Goal: Task Accomplishment & Management: Complete application form

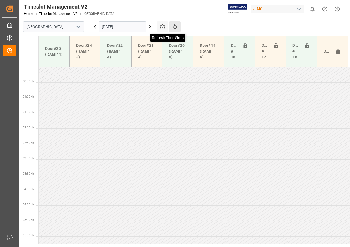
scroll to position [167, 0]
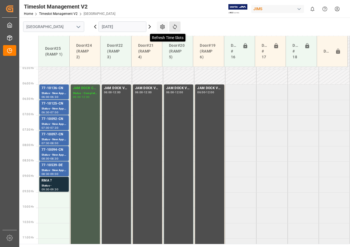
click at [175, 25] on icon at bounding box center [175, 26] width 4 height 5
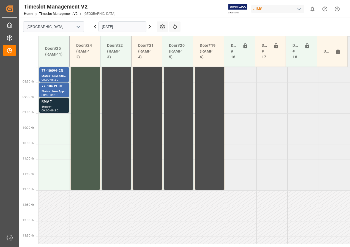
scroll to position [192, 0]
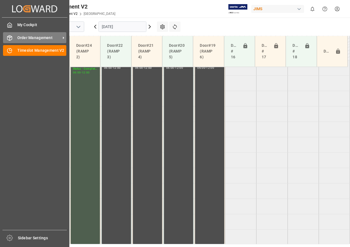
click at [19, 37] on span "Order Management" at bounding box center [38, 38] width 43 height 6
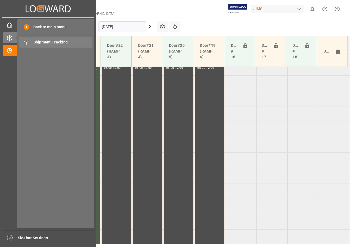
click at [38, 42] on span "Shipment Tracking" at bounding box center [63, 42] width 59 height 6
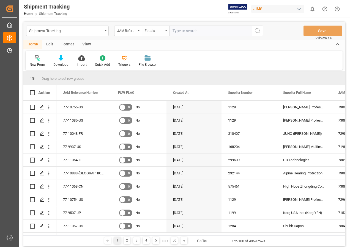
click at [160, 31] on div "Equals" at bounding box center [154, 30] width 19 height 6
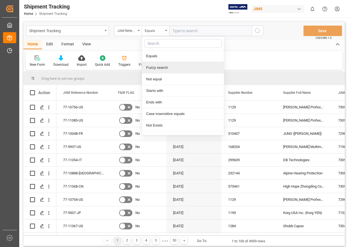
click at [157, 67] on div "Fuzzy search" at bounding box center [183, 68] width 82 height 12
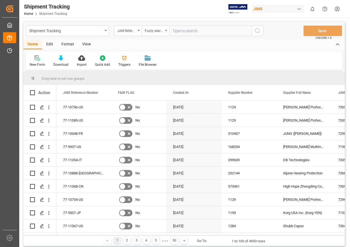
click at [185, 30] on input "text" at bounding box center [210, 31] width 83 height 10
click at [184, 33] on input "text" at bounding box center [210, 31] width 83 height 10
type input "77-9620-id"
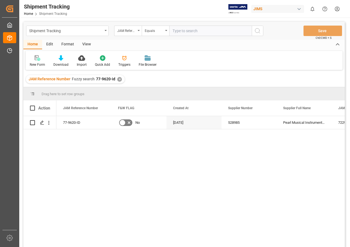
click at [83, 43] on div "View" at bounding box center [86, 44] width 17 height 9
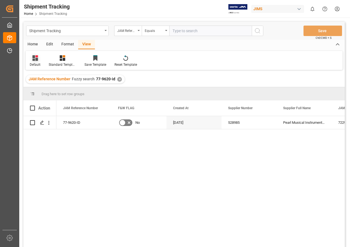
click at [34, 59] on icon at bounding box center [35, 58] width 6 height 6
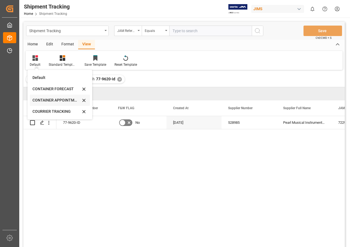
click at [48, 99] on div "CONTAINER APPOINTMENT" at bounding box center [56, 100] width 48 height 6
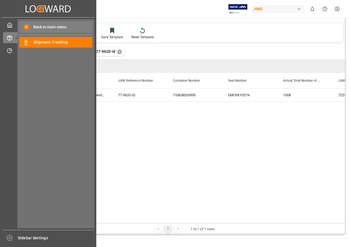
click at [45, 27] on span "Back to main menu" at bounding box center [47, 27] width 37 height 6
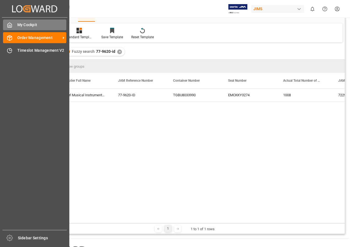
click at [12, 25] on icon at bounding box center [10, 25] width 4 height 5
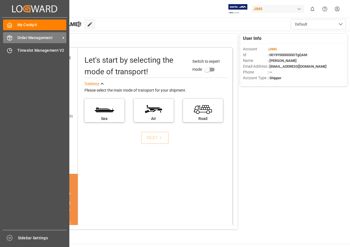
click at [26, 37] on span "Order Management" at bounding box center [38, 38] width 43 height 6
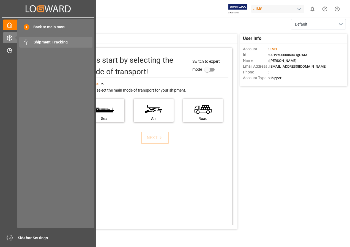
click at [46, 41] on span "Shipment Tracking" at bounding box center [63, 42] width 59 height 6
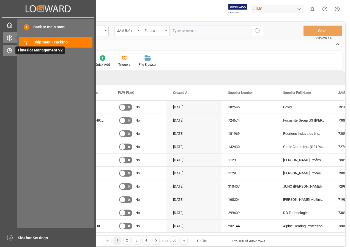
click at [28, 50] on span "Timeslot Management V2" at bounding box center [39, 50] width 49 height 8
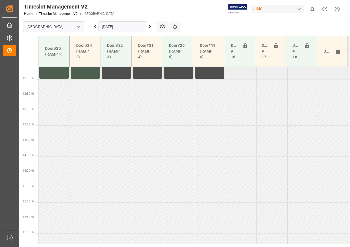
scroll to position [439, 0]
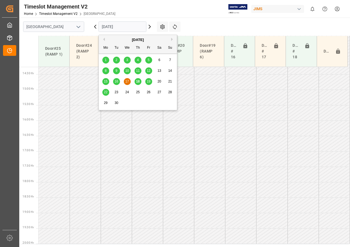
click at [118, 25] on input "[DATE]" at bounding box center [122, 26] width 48 height 10
click at [138, 81] on span "18" at bounding box center [138, 82] width 4 height 4
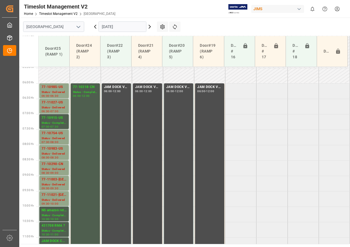
scroll to position [178, 0]
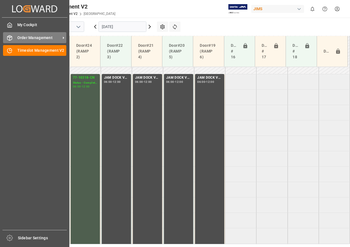
click at [24, 37] on span "Order Management" at bounding box center [38, 38] width 43 height 6
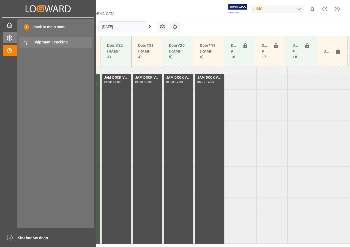
click at [37, 42] on span "Shipment Tracking" at bounding box center [63, 42] width 59 height 6
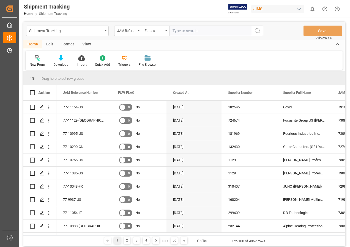
click at [87, 42] on div "View" at bounding box center [86, 44] width 17 height 9
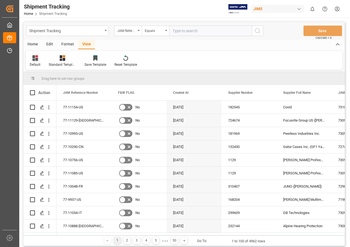
click at [32, 56] on icon at bounding box center [35, 58] width 6 height 6
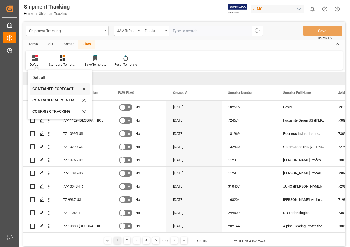
click at [51, 88] on div "CONTAINER FORECAST" at bounding box center [56, 89] width 48 height 6
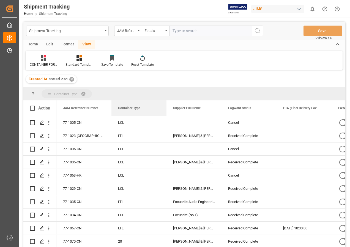
drag, startPoint x: 240, startPoint y: 108, endPoint x: 145, endPoint y: 91, distance: 95.8
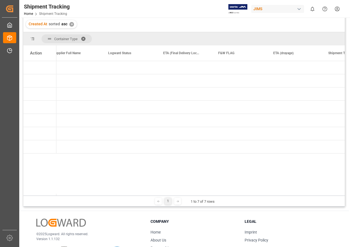
scroll to position [0, 113]
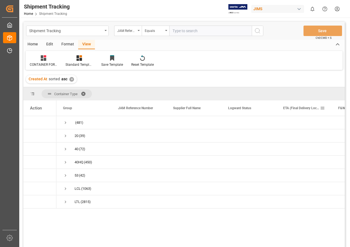
click at [322, 108] on span at bounding box center [322, 108] width 5 height 5
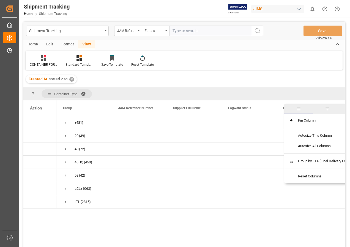
click at [298, 109] on span "general" at bounding box center [298, 108] width 5 height 5
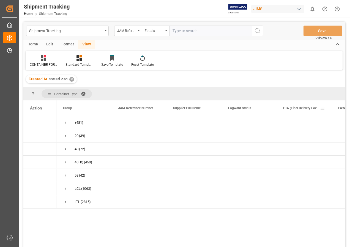
click at [302, 108] on span "ETA (Final Delivery Location)" at bounding box center [301, 108] width 37 height 4
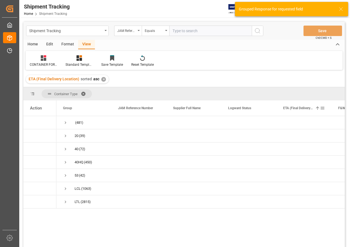
click at [322, 108] on span at bounding box center [322, 108] width 5 height 5
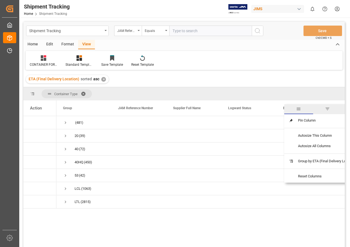
click at [328, 108] on span "filter" at bounding box center [327, 108] width 5 height 5
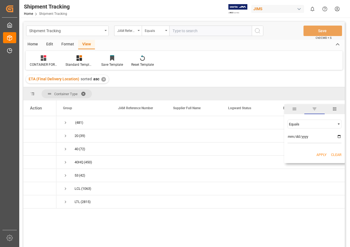
click at [339, 122] on span "Filtering operator" at bounding box center [338, 124] width 5 height 5
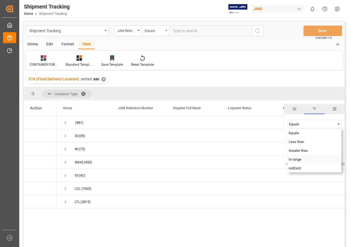
click at [296, 158] on span "In range" at bounding box center [295, 159] width 13 height 4
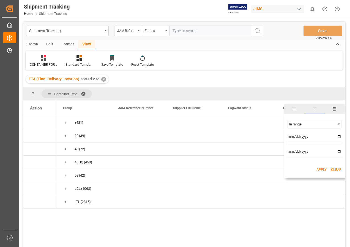
click at [339, 137] on input "date" at bounding box center [315, 137] width 54 height 11
type input "[DATE]"
click at [340, 150] on input "date" at bounding box center [315, 152] width 54 height 11
type input "[DATE]"
click at [322, 170] on button "Apply" at bounding box center [321, 170] width 10 height 6
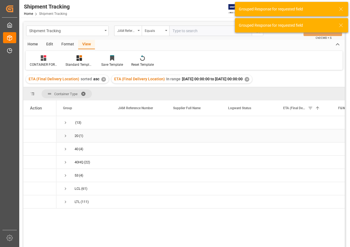
click at [65, 135] on span "Press SPACE to select this row." at bounding box center [65, 135] width 5 height 5
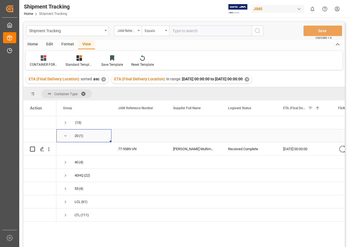
click at [65, 135] on span "Press SPACE to select this row." at bounding box center [65, 135] width 5 height 5
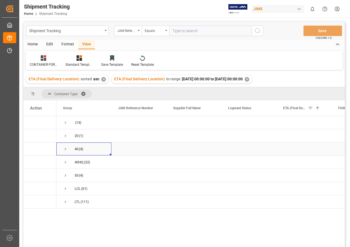
click at [65, 148] on span "Press SPACE to select this row." at bounding box center [65, 149] width 5 height 5
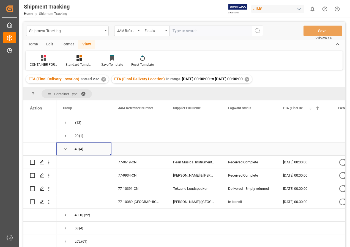
click at [64, 148] on span "Press SPACE to select this row." at bounding box center [65, 149] width 5 height 5
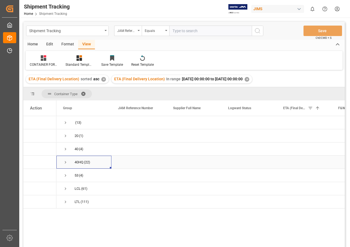
click at [65, 162] on span "Press SPACE to select this row." at bounding box center [65, 162] width 5 height 5
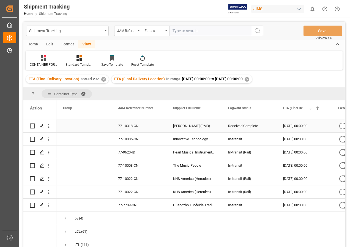
scroll to position [252, 0]
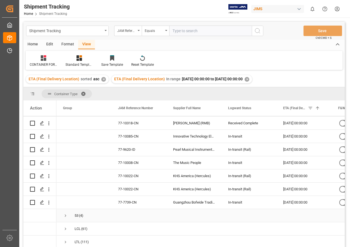
click at [64, 213] on span "Press SPACE to select this row." at bounding box center [65, 215] width 5 height 5
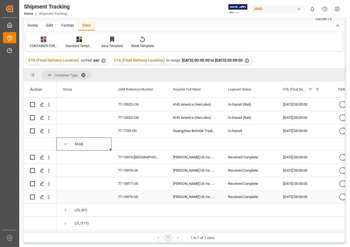
scroll to position [28, 0]
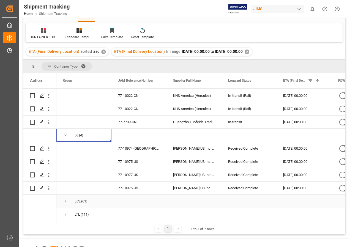
click at [64, 199] on span "Press SPACE to select this row." at bounding box center [65, 201] width 5 height 5
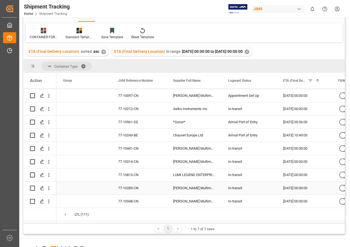
scroll to position [55, 0]
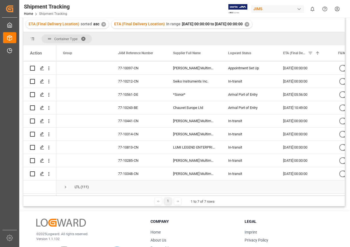
click at [66, 185] on span "Press SPACE to select this row." at bounding box center [65, 187] width 5 height 5
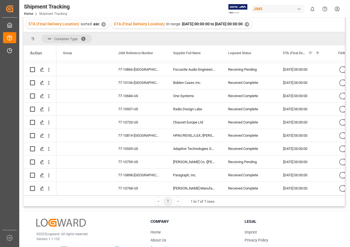
scroll to position [1366, 0]
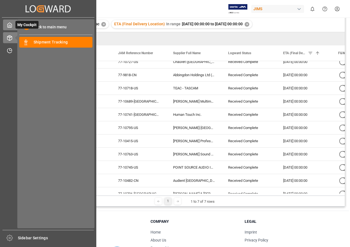
click at [12, 25] on icon at bounding box center [10, 25] width 4 height 5
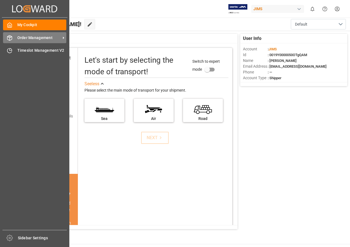
click at [26, 37] on span "Order Management" at bounding box center [38, 38] width 43 height 6
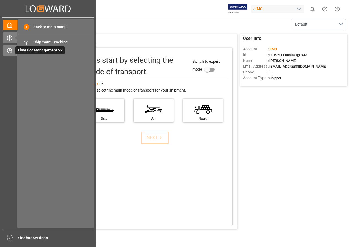
click at [25, 49] on span "Timeslot Management V2" at bounding box center [39, 50] width 49 height 8
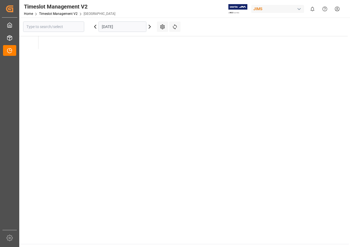
type input "[GEOGRAPHIC_DATA]"
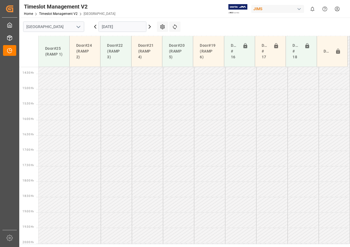
scroll to position [470, 0]
click at [108, 27] on input "[DATE]" at bounding box center [122, 26] width 48 height 10
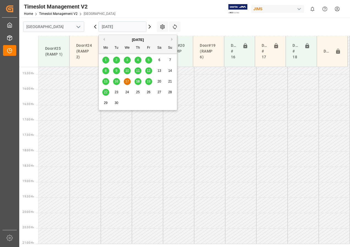
click at [137, 82] on span "18" at bounding box center [138, 82] width 4 height 4
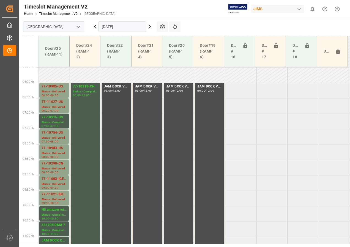
scroll to position [167, 0]
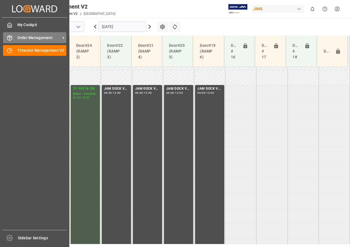
click at [34, 38] on span "Order Management" at bounding box center [38, 38] width 43 height 6
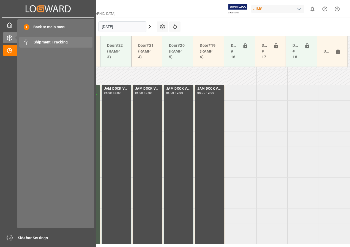
click at [44, 43] on span "Shipment Tracking" at bounding box center [63, 42] width 59 height 6
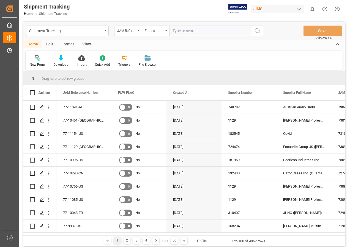
click at [88, 45] on div "View" at bounding box center [86, 44] width 17 height 9
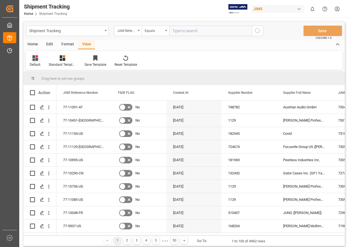
click at [35, 59] on icon at bounding box center [35, 58] width 6 height 6
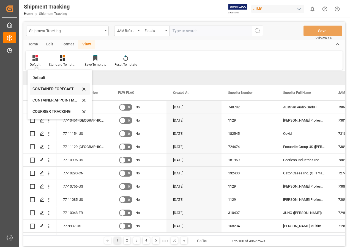
click at [58, 89] on div "CONTAINER FORECAST" at bounding box center [56, 89] width 48 height 6
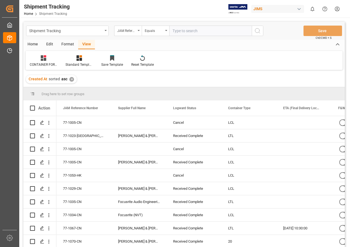
click at [71, 78] on div "✕" at bounding box center [71, 79] width 5 height 5
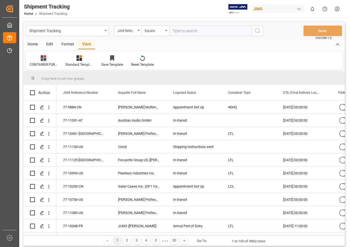
click at [43, 57] on icon at bounding box center [44, 58] width 6 height 6
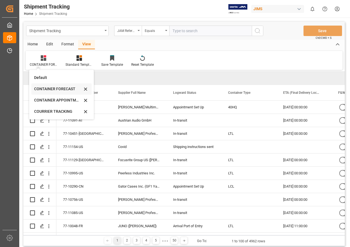
click at [52, 88] on div "CONTAINER FORECAST" at bounding box center [58, 89] width 48 height 6
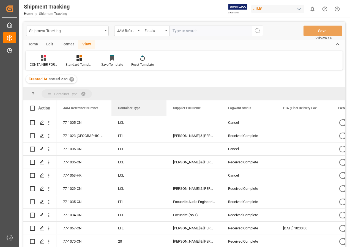
drag, startPoint x: 240, startPoint y: 108, endPoint x: 113, endPoint y: 91, distance: 128.2
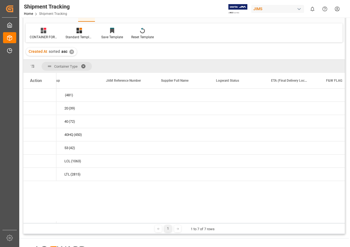
scroll to position [0, 12]
click at [286, 81] on span "ETA (Final Delivery Location)" at bounding box center [289, 81] width 37 height 4
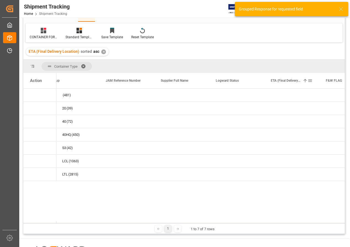
click at [310, 80] on span at bounding box center [310, 80] width 5 height 5
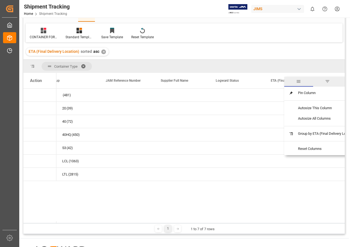
click at [330, 81] on span "filter" at bounding box center [327, 81] width 5 height 5
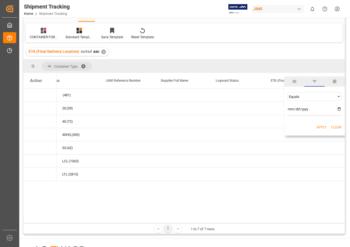
click at [339, 95] on span "Filtering operator" at bounding box center [338, 96] width 5 height 5
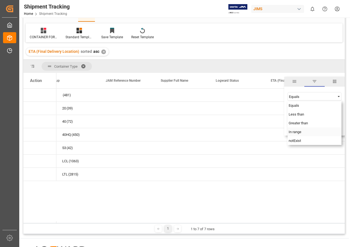
click at [298, 132] on span "In range" at bounding box center [295, 132] width 13 height 4
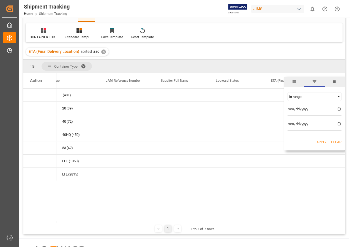
click at [339, 108] on input "date" at bounding box center [315, 110] width 54 height 11
type input "[DATE]"
click at [341, 123] on input "date" at bounding box center [315, 125] width 54 height 11
type input "[DATE]"
click at [321, 141] on button "Apply" at bounding box center [321, 142] width 10 height 6
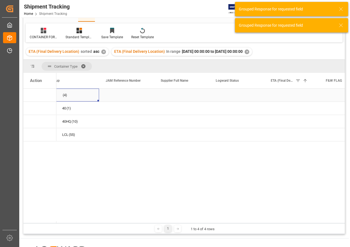
click at [67, 95] on span "(4)" at bounding box center [65, 95] width 4 height 13
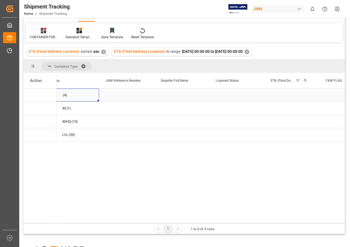
click at [64, 94] on span "(4)" at bounding box center [65, 95] width 4 height 13
click at [70, 95] on span "(4)" at bounding box center [72, 95] width 42 height 12
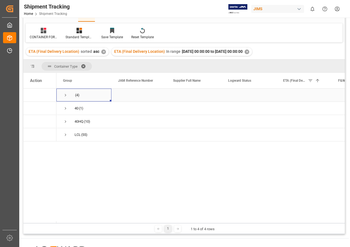
click at [65, 94] on span "Press SPACE to select this row." at bounding box center [65, 95] width 5 height 5
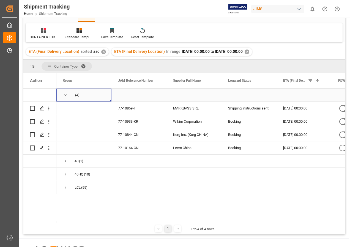
click at [64, 95] on span "Press SPACE to select this row." at bounding box center [65, 95] width 5 height 5
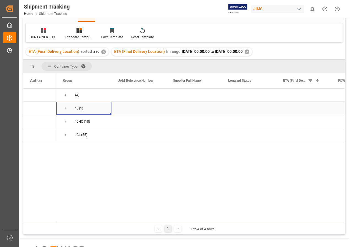
click at [65, 108] on span "Press SPACE to select this row." at bounding box center [65, 108] width 5 height 5
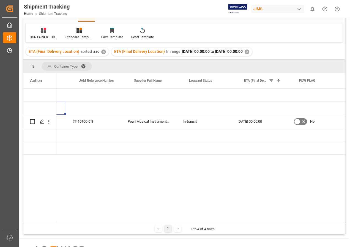
scroll to position [0, 52]
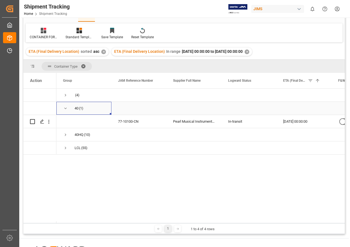
click at [65, 108] on span "Press SPACE to select this row." at bounding box center [65, 108] width 5 height 5
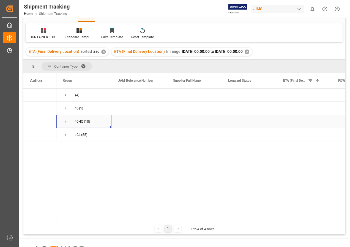
click at [64, 122] on span "Press SPACE to select this row." at bounding box center [65, 121] width 5 height 5
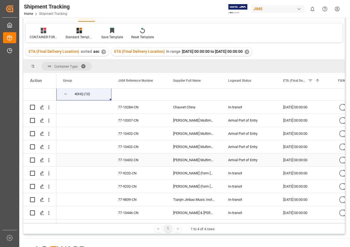
scroll to position [54, 0]
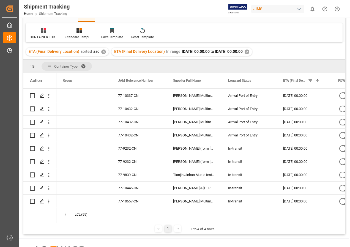
click at [249, 51] on div "✕" at bounding box center [247, 52] width 5 height 5
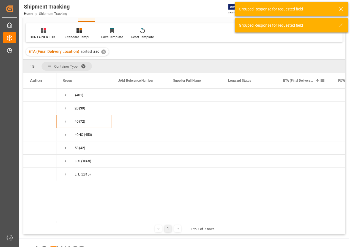
click at [323, 81] on span at bounding box center [322, 80] width 5 height 5
click at [339, 97] on span "Filtering operator" at bounding box center [338, 96] width 5 height 5
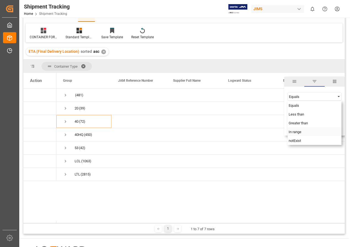
click at [299, 132] on span "In range" at bounding box center [295, 132] width 13 height 4
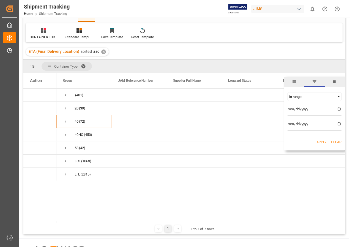
click at [341, 108] on input "date" at bounding box center [315, 110] width 54 height 11
type input "[DATE]"
click at [339, 123] on input "date" at bounding box center [315, 125] width 54 height 11
type input "[DATE]"
click at [320, 141] on button "Apply" at bounding box center [321, 142] width 10 height 6
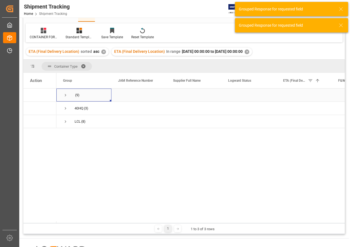
click at [65, 95] on span "Press SPACE to select this row." at bounding box center [65, 95] width 5 height 5
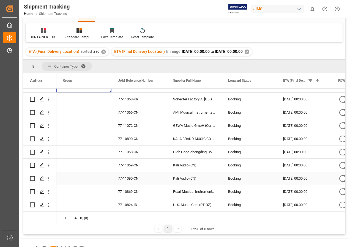
scroll to position [0, 0]
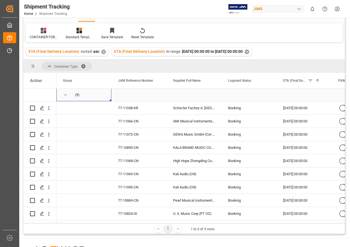
click at [66, 94] on span "Press SPACE to select this row." at bounding box center [65, 94] width 5 height 5
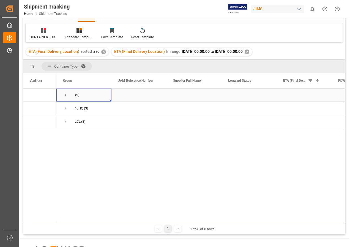
scroll to position [0, 0]
click at [65, 107] on span "Press SPACE to select this row." at bounding box center [65, 108] width 5 height 5
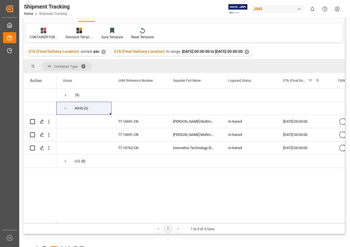
click at [249, 51] on div "✕" at bounding box center [247, 52] width 5 height 5
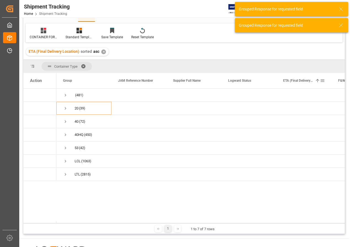
click at [322, 80] on span at bounding box center [322, 80] width 5 height 5
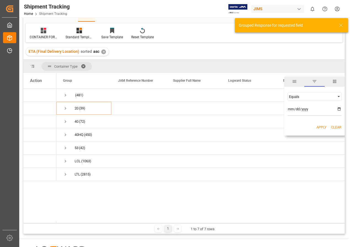
click at [338, 95] on span "Filtering operator" at bounding box center [338, 96] width 5 height 5
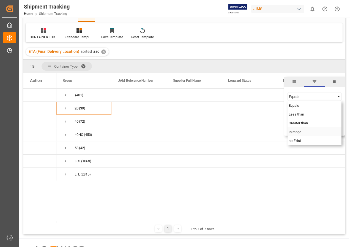
click at [301, 132] on span "In range" at bounding box center [295, 132] width 13 height 4
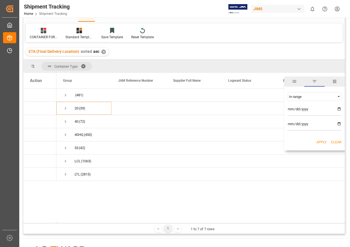
click at [338, 108] on input "date" at bounding box center [315, 110] width 54 height 11
type input "[DATE]"
click at [339, 124] on input "date" at bounding box center [315, 125] width 54 height 11
type input "[DATE]"
click at [319, 141] on button "Apply" at bounding box center [321, 142] width 10 height 6
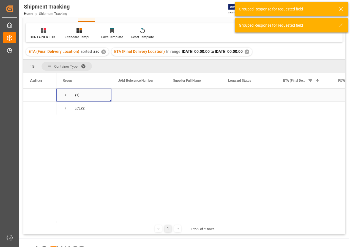
click at [65, 95] on span "Press SPACE to select this row." at bounding box center [65, 95] width 5 height 5
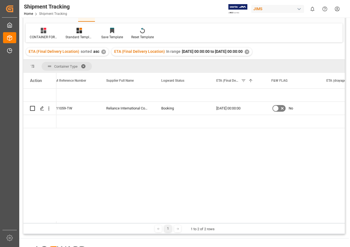
scroll to position [0, 7]
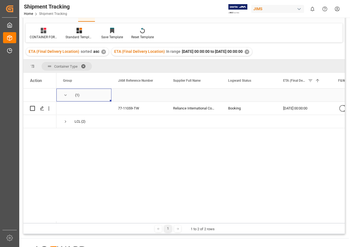
click at [65, 95] on span "Press SPACE to select this row." at bounding box center [65, 95] width 5 height 5
click at [63, 109] on span "Press SPACE to select this row." at bounding box center [65, 108] width 5 height 5
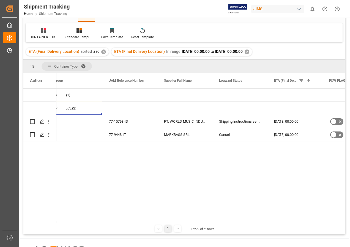
scroll to position [0, 9]
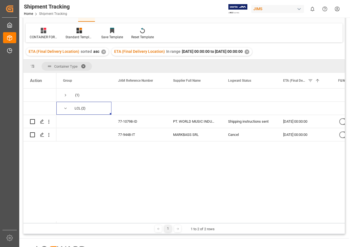
click at [252, 49] on div "ETA (Final Delivery Location) In range [DATE] 00:00:00 to [DATE] 00:00:00 ✕" at bounding box center [181, 52] width 141 height 8
click at [249, 50] on div "✕" at bounding box center [247, 52] width 5 height 5
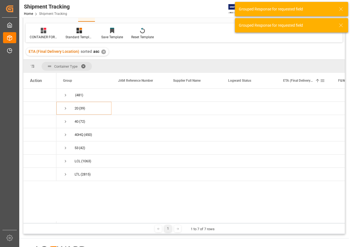
click at [324, 79] on span at bounding box center [322, 80] width 5 height 5
click at [339, 96] on span "Filtering operator" at bounding box center [338, 96] width 5 height 5
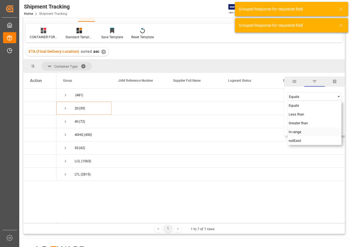
click at [300, 132] on span "In range" at bounding box center [295, 132] width 13 height 4
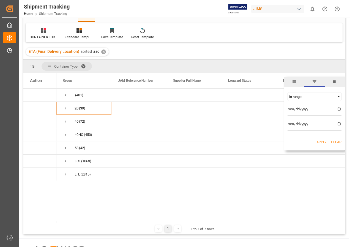
click at [338, 108] on input "date" at bounding box center [315, 110] width 54 height 11
type input "[DATE]"
click at [339, 122] on input "date" at bounding box center [315, 125] width 54 height 11
click at [339, 123] on input "[DATE]" at bounding box center [315, 125] width 54 height 11
type input "[DATE]"
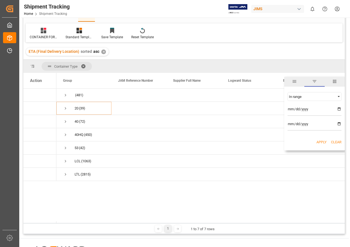
click at [321, 141] on button "Apply" at bounding box center [321, 142] width 10 height 6
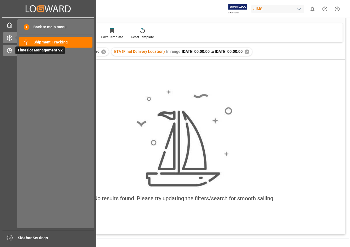
click at [35, 48] on span "Timeslot Management V2" at bounding box center [39, 50] width 49 height 8
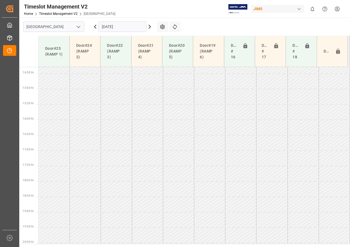
scroll to position [470, 0]
click at [138, 25] on input "[DATE]" at bounding box center [122, 26] width 48 height 10
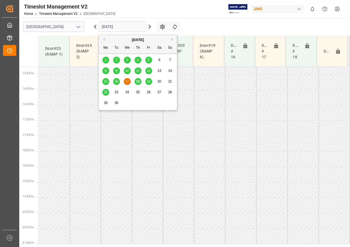
click at [146, 80] on div "19" at bounding box center [148, 81] width 7 height 7
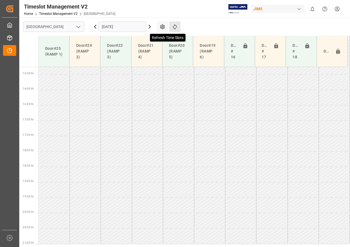
click at [173, 27] on icon at bounding box center [175, 27] width 6 height 6
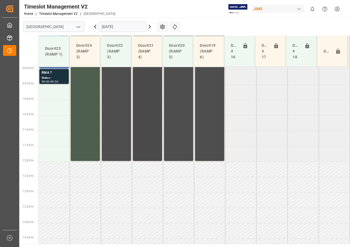
scroll to position [220, 0]
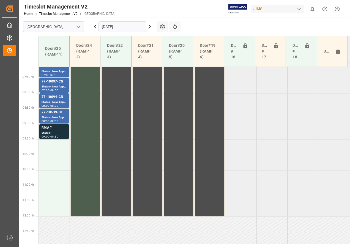
click at [116, 26] on input "[DATE]" at bounding box center [122, 26] width 48 height 10
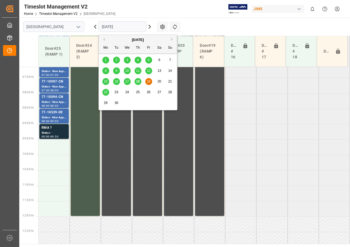
click at [106, 91] on span "22" at bounding box center [106, 92] width 4 height 4
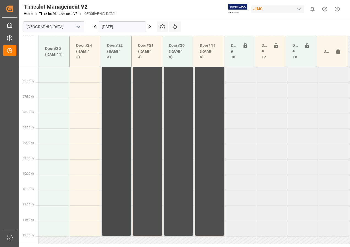
scroll to position [167, 0]
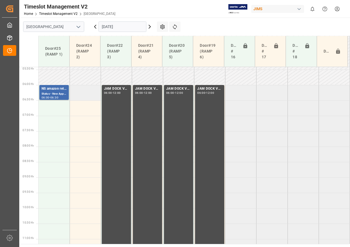
click at [92, 92] on td at bounding box center [85, 92] width 31 height 15
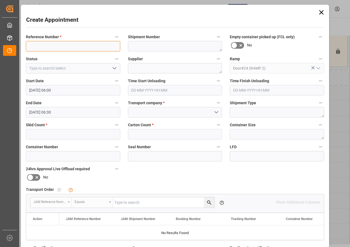
click at [57, 45] on input at bounding box center [73, 46] width 94 height 10
type input "C"
drag, startPoint x: 83, startPoint y: 48, endPoint x: 25, endPoint y: 44, distance: 57.9
click at [26, 44] on input "JAM CONTAINER RESERVED" at bounding box center [73, 46] width 94 height 10
type input "JAM CONTAINER RESERVED"
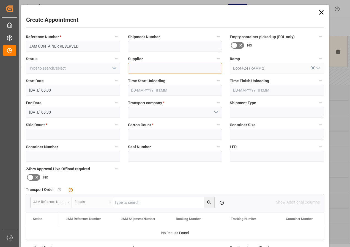
click at [136, 69] on textarea at bounding box center [175, 68] width 94 height 10
paste textarea "JAM CONTAINER RESERVED"
type textarea "JAM CONTAINER RESERVED"
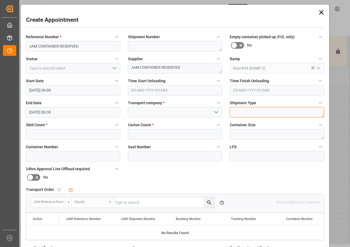
click at [242, 112] on textarea at bounding box center [277, 112] width 94 height 10
type textarea "FCL"
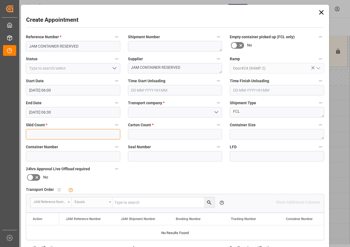
click at [66, 134] on input "text" at bounding box center [73, 134] width 94 height 10
type input "0"
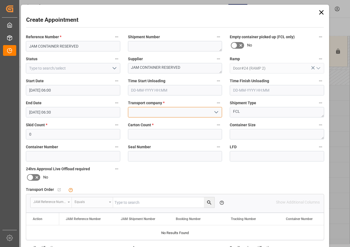
click at [147, 112] on input at bounding box center [175, 112] width 94 height 10
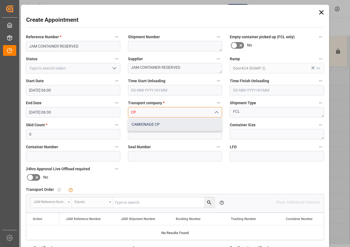
click at [144, 124] on div "CAMIONAGE CP" at bounding box center [175, 124] width 94 height 12
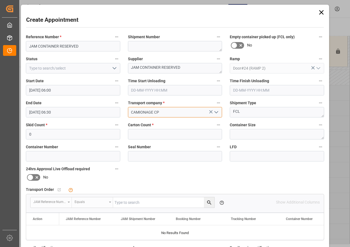
type input "CAMIONAGE CP"
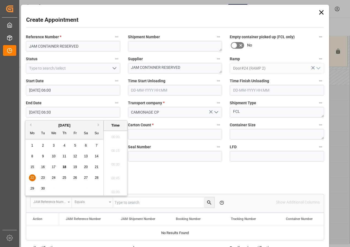
click at [34, 110] on input "[DATE] 06:30" at bounding box center [73, 112] width 94 height 10
click at [31, 178] on span "22" at bounding box center [32, 178] width 4 height 4
click at [114, 191] on li "12:00" at bounding box center [115, 191] width 23 height 14
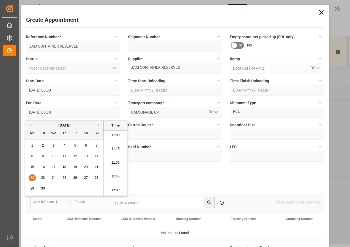
type input "[DATE] 12:00"
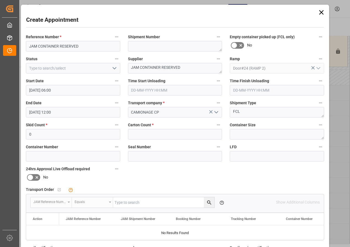
click at [146, 178] on div "Reference Number * JAM CONTAINER RESERVED Shipment Number Empty container picke…" at bounding box center [175, 169] width 306 height 277
drag, startPoint x: 182, startPoint y: 67, endPoint x: 124, endPoint y: 68, distance: 57.8
click at [124, 68] on div "Supplier JAM CONTAINER RESERVED" at bounding box center [175, 64] width 102 height 22
click at [122, 172] on div "24hrs Approval Live Offload required No" at bounding box center [73, 173] width 102 height 20
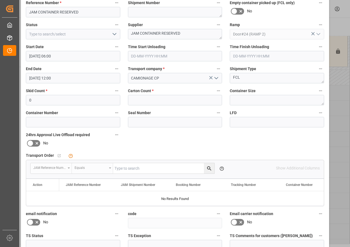
scroll to position [83, 0]
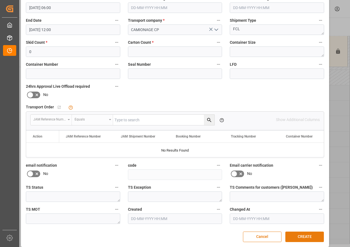
click at [303, 237] on button "CREATE" at bounding box center [304, 237] width 39 height 10
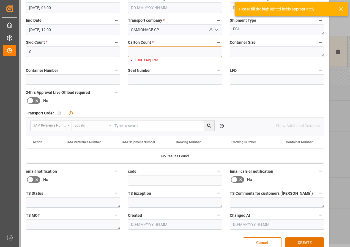
click at [160, 52] on input "text" at bounding box center [175, 51] width 94 height 10
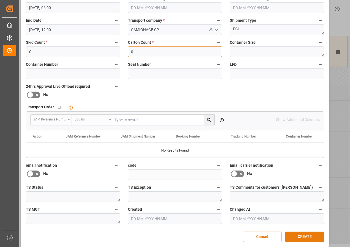
type input "0"
click at [297, 234] on button "CREATE" at bounding box center [304, 237] width 39 height 10
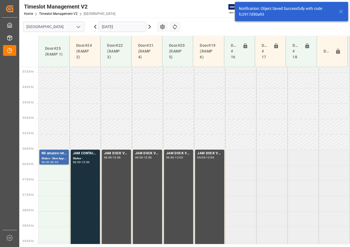
scroll to position [162, 0]
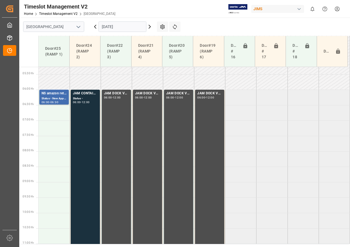
click at [139, 26] on input "[DATE]" at bounding box center [122, 26] width 48 height 10
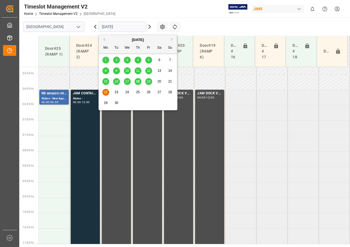
click at [117, 92] on span "23" at bounding box center [116, 92] width 4 height 4
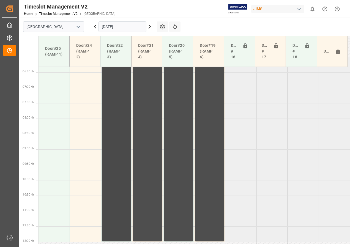
scroll to position [113, 0]
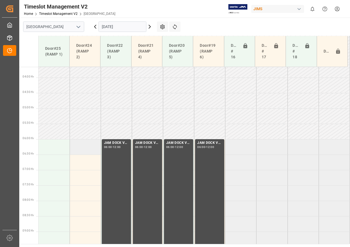
click at [91, 147] on td at bounding box center [85, 146] width 31 height 15
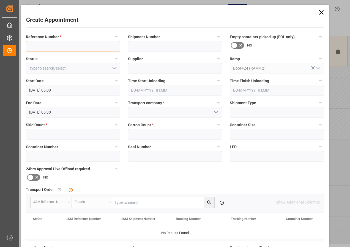
click at [64, 45] on input at bounding box center [73, 46] width 94 height 10
paste input "JAM CONTAINER RESERVED"
type input "JAM CONTAINER RESERVED"
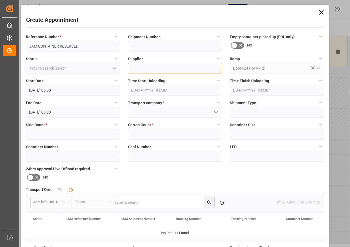
click at [136, 66] on textarea at bounding box center [175, 68] width 94 height 10
paste textarea "JAM CONTAINER RESERVED"
type textarea "JAM CONTAINER RESERVED"
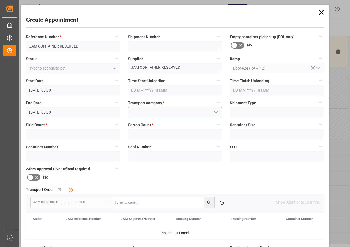
click at [151, 112] on input at bounding box center [175, 112] width 94 height 10
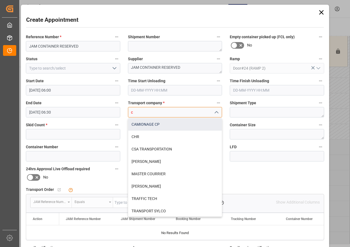
click at [148, 124] on div "CAMIONAGE CP" at bounding box center [175, 124] width 94 height 12
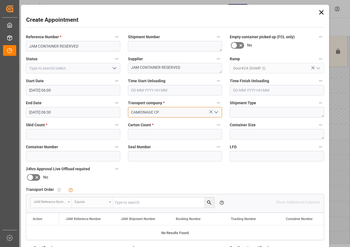
type input "CAMIONAGE CP"
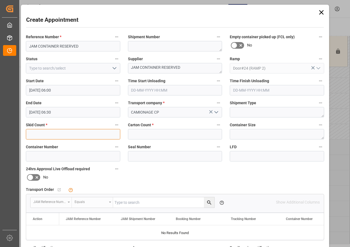
click at [88, 138] on input "text" at bounding box center [73, 134] width 94 height 10
type input "0"
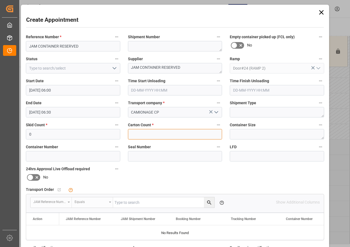
click at [139, 135] on input "text" at bounding box center [175, 134] width 94 height 10
type input "0"
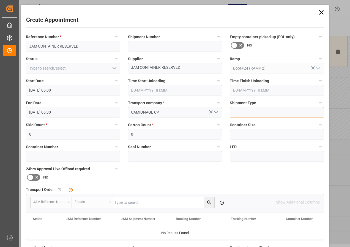
click at [237, 112] on textarea at bounding box center [277, 112] width 94 height 10
type textarea "FCL"
click at [35, 111] on input "[DATE] 06:30" at bounding box center [73, 112] width 94 height 10
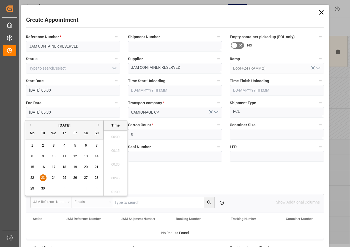
scroll to position [332, 0]
click at [42, 178] on span "23" at bounding box center [43, 178] width 4 height 4
click at [115, 188] on li "12:00" at bounding box center [115, 191] width 23 height 14
type input "[DATE] 12:00"
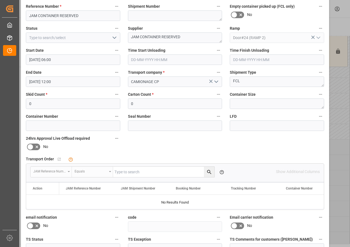
scroll to position [83, 0]
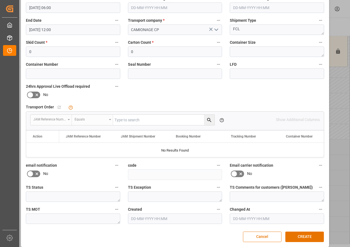
drag, startPoint x: 299, startPoint y: 236, endPoint x: 294, endPoint y: 228, distance: 9.0
click at [298, 236] on button "CREATE" at bounding box center [304, 237] width 39 height 10
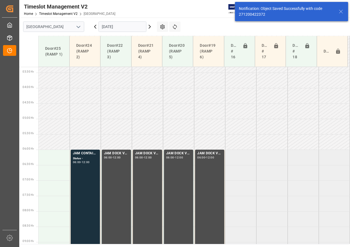
scroll to position [162, 0]
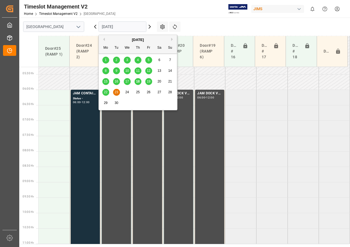
click at [135, 28] on input "[DATE]" at bounding box center [122, 26] width 48 height 10
click at [126, 92] on span "24" at bounding box center [127, 92] width 4 height 4
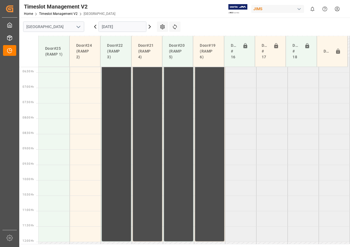
scroll to position [168, 0]
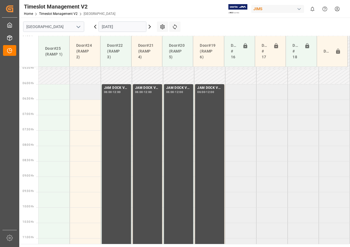
click at [87, 91] on td at bounding box center [85, 91] width 31 height 15
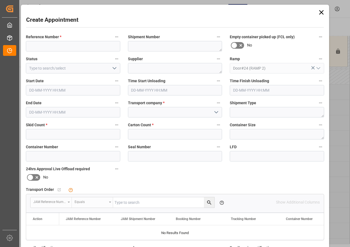
type input "[DATE] 06:00"
type input "[DATE] 06:30"
click at [69, 45] on input at bounding box center [73, 46] width 94 height 10
paste input "JAM CONTAINER RESERVED"
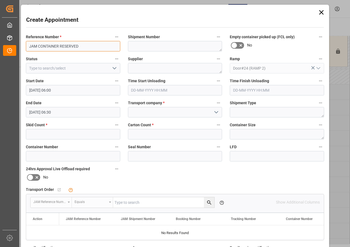
type input "JAM CONTAINER RESERVED"
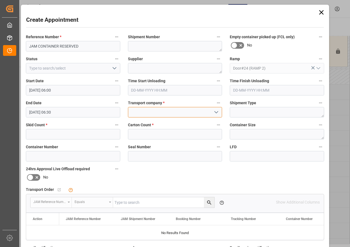
click at [144, 113] on input at bounding box center [175, 112] width 94 height 10
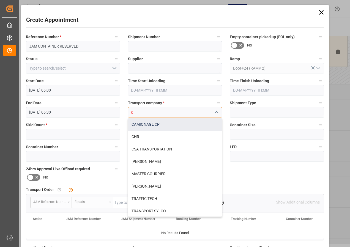
click at [148, 125] on div "CAMIONAGE CP" at bounding box center [175, 124] width 94 height 12
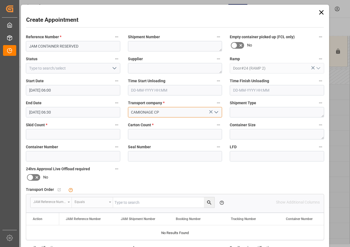
type input "CAMIONAGE CP"
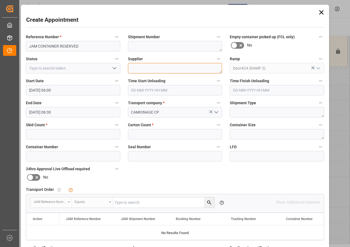
click at [141, 69] on textarea at bounding box center [175, 68] width 94 height 10
paste textarea "JAM CONTAINER RESERVED"
type textarea "JAM CONTAINER RESERVED"
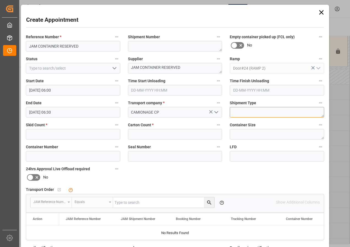
click at [237, 111] on textarea at bounding box center [277, 112] width 94 height 10
type textarea "FCL"
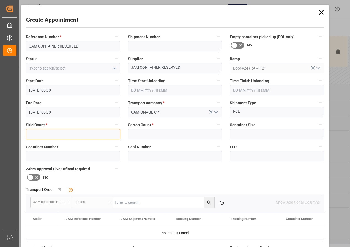
click at [61, 134] on input "text" at bounding box center [73, 134] width 94 height 10
type input "0"
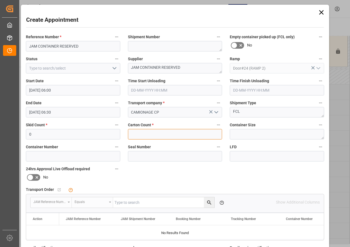
click at [140, 134] on input "text" at bounding box center [175, 134] width 94 height 10
type input "0"
click at [45, 110] on input "[DATE] 06:30" at bounding box center [73, 112] width 94 height 10
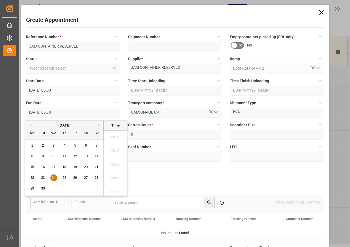
scroll to position [332, 0]
click at [52, 176] on span "24" at bounding box center [54, 178] width 4 height 4
click at [114, 190] on li "12:00" at bounding box center [115, 191] width 23 height 14
type input "[DATE] 12:00"
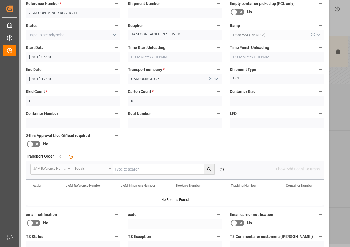
scroll to position [83, 0]
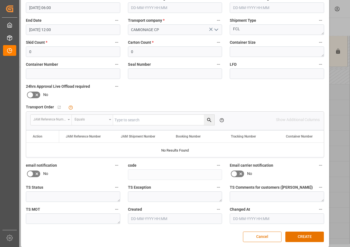
drag, startPoint x: 299, startPoint y: 238, endPoint x: 294, endPoint y: 231, distance: 8.1
click at [298, 237] on button "CREATE" at bounding box center [304, 237] width 39 height 10
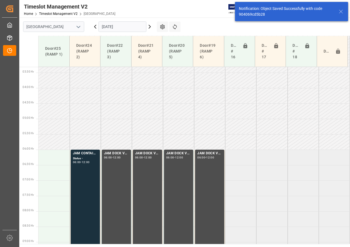
scroll to position [162, 0]
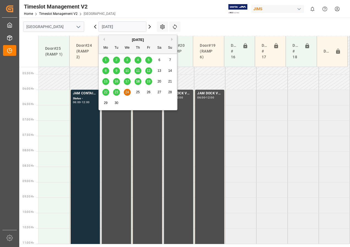
click at [121, 27] on input "[DATE]" at bounding box center [122, 26] width 48 height 10
click at [139, 92] on span "25" at bounding box center [138, 92] width 4 height 4
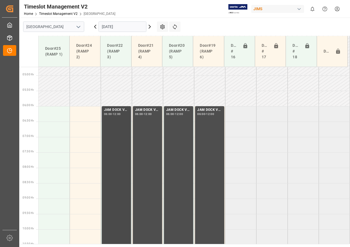
scroll to position [145, 0]
click at [88, 117] on td at bounding box center [85, 113] width 31 height 15
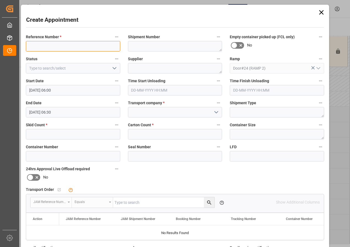
click at [63, 45] on input at bounding box center [73, 46] width 94 height 10
paste input "JAM CONTAINER RESERVED"
type input "JAM CONTAINER RESERVED"
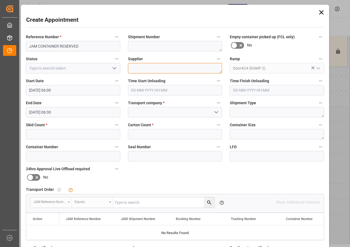
click at [148, 69] on textarea at bounding box center [175, 68] width 94 height 10
paste textarea "JAM CONTAINER RESERVED"
type textarea "JAM CONTAINER RESERVED"
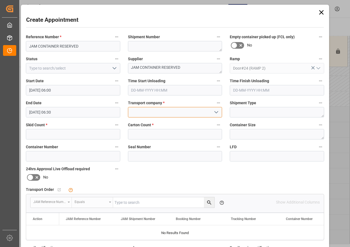
click at [150, 111] on input at bounding box center [175, 112] width 94 height 10
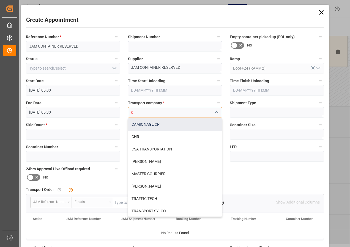
click at [145, 122] on div "CAMIONAGE CP" at bounding box center [175, 124] width 94 height 12
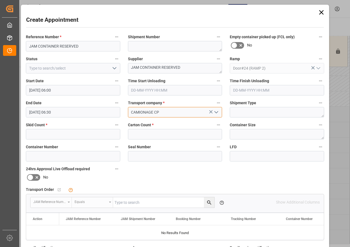
type input "CAMIONAGE CP"
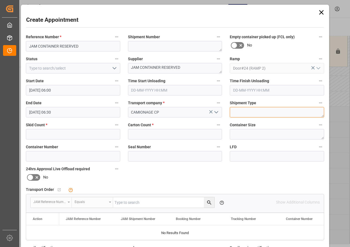
click at [240, 109] on textarea at bounding box center [277, 112] width 94 height 10
type textarea "FCL"
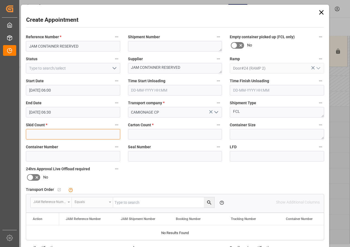
click at [69, 136] on input "text" at bounding box center [73, 134] width 94 height 10
type input "0"
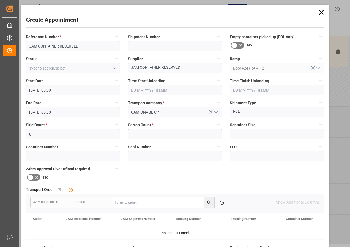
click at [141, 133] on input "text" at bounding box center [175, 134] width 94 height 10
type input "0"
click at [38, 112] on input "[DATE] 06:30" at bounding box center [73, 112] width 94 height 10
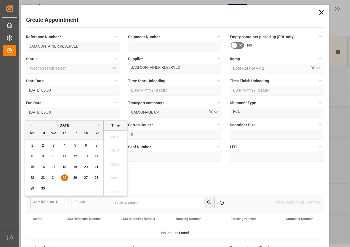
scroll to position [332, 0]
click at [62, 176] on div "25" at bounding box center [64, 178] width 7 height 7
click at [116, 190] on li "12:00" at bounding box center [115, 191] width 23 height 14
type input "[DATE] 12:00"
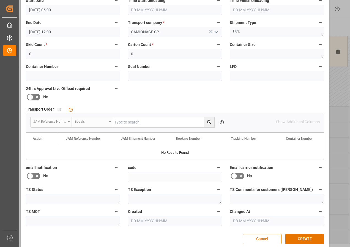
scroll to position [83, 0]
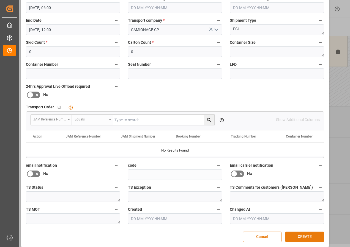
click at [302, 238] on button "CREATE" at bounding box center [304, 237] width 39 height 10
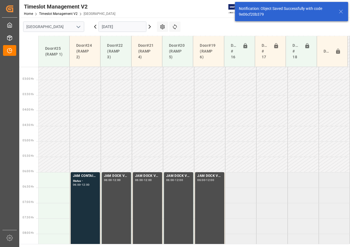
scroll to position [162, 0]
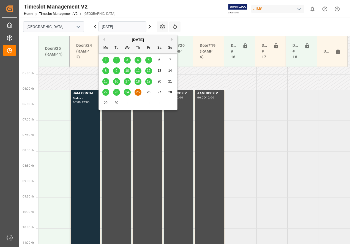
click at [111, 28] on input "[DATE]" at bounding box center [122, 26] width 48 height 10
click at [149, 92] on span "26" at bounding box center [149, 92] width 4 height 4
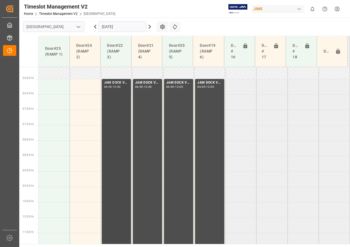
scroll to position [146, 0]
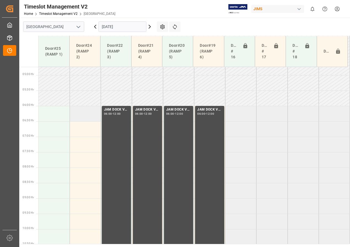
click at [90, 115] on td at bounding box center [85, 113] width 31 height 15
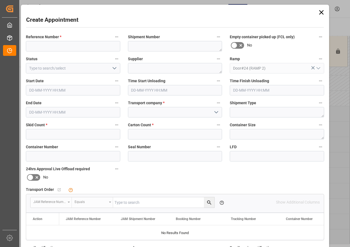
type input "[DATE] 06:00"
type input "[DATE] 06:30"
click at [66, 45] on input at bounding box center [73, 46] width 94 height 10
paste input "JAM CONTAINER RESERVED"
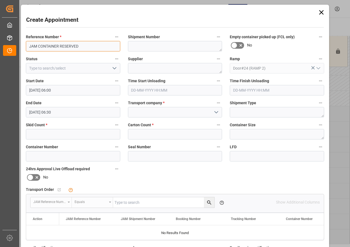
type input "JAM CONTAINER RESERVED"
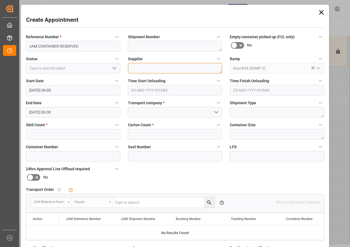
click at [137, 67] on textarea at bounding box center [175, 68] width 94 height 10
paste textarea "JAM CONTAINER RESERVED"
type textarea "JAM CONTAINER RESERVED"
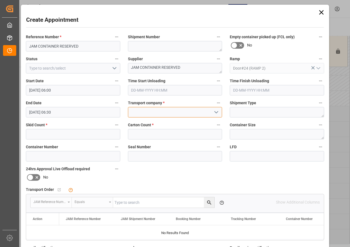
click at [149, 110] on input at bounding box center [175, 112] width 94 height 10
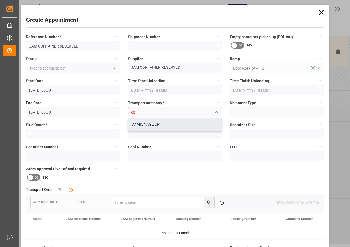
click at [143, 122] on div "CAMIONAGE CP" at bounding box center [175, 124] width 94 height 12
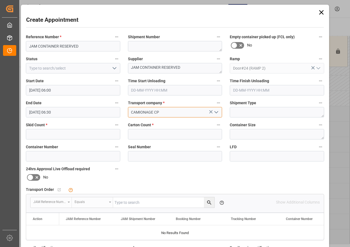
type input "CAMIONAGE CP"
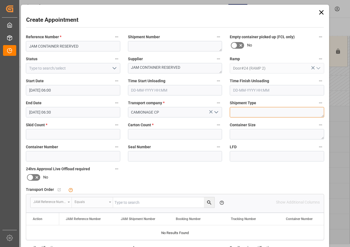
click at [240, 111] on textarea at bounding box center [277, 112] width 94 height 10
type textarea "FCL"
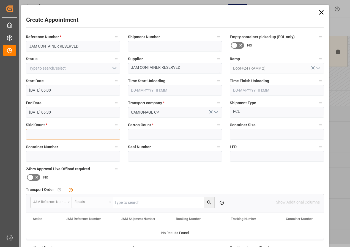
click at [67, 135] on input "text" at bounding box center [73, 134] width 94 height 10
type input "0"
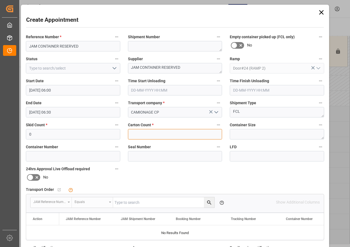
click at [141, 135] on input "text" at bounding box center [175, 134] width 94 height 10
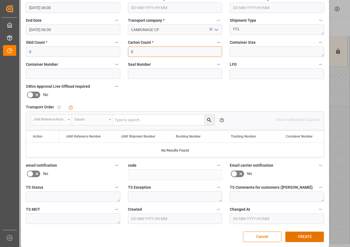
scroll to position [87, 0]
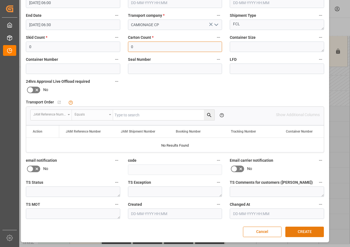
type input "0"
click at [302, 232] on button "CREATE" at bounding box center [304, 232] width 39 height 10
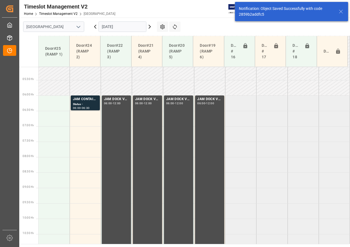
scroll to position [162, 0]
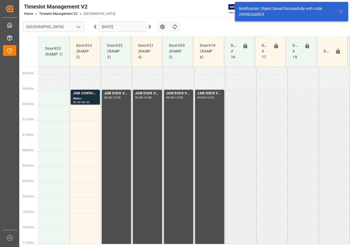
click at [86, 99] on div "Status -" at bounding box center [85, 98] width 25 height 5
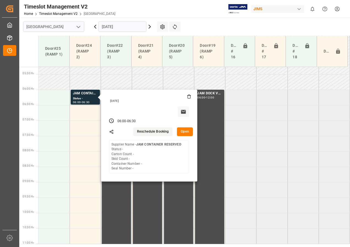
click at [184, 133] on button "Open" at bounding box center [185, 131] width 16 height 9
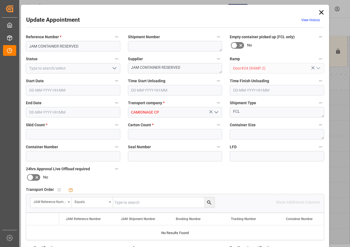
type input "0"
type input "[DATE] 06:00"
type input "[DATE] 06:30"
type input "[DATE] 20:05"
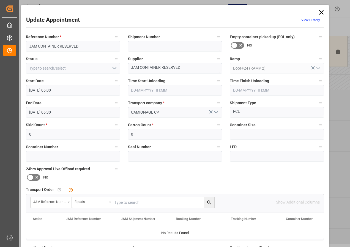
click at [35, 113] on input "[DATE] 06:30" at bounding box center [73, 112] width 94 height 10
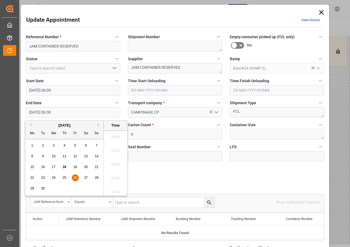
scroll to position [332, 0]
click at [75, 176] on span "26" at bounding box center [75, 178] width 4 height 4
click at [116, 190] on li "12:00" at bounding box center [115, 191] width 23 height 14
type input "[DATE] 12:00"
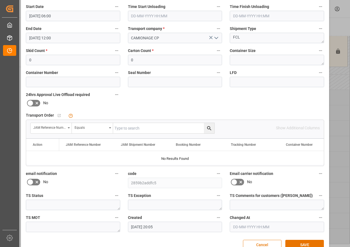
scroll to position [87, 0]
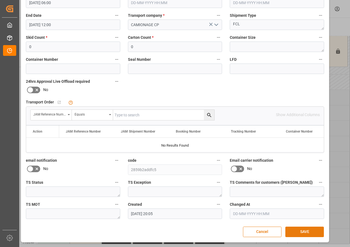
click at [300, 233] on button "SAVE" at bounding box center [304, 232] width 39 height 10
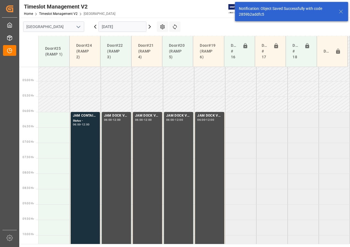
scroll to position [162, 0]
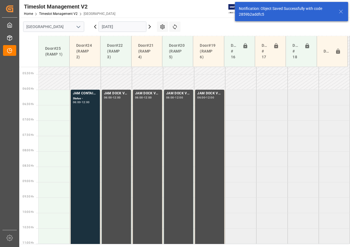
click at [116, 25] on input "[DATE]" at bounding box center [122, 26] width 48 height 10
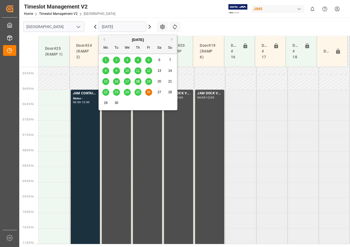
click at [105, 101] on span "29" at bounding box center [106, 103] width 4 height 4
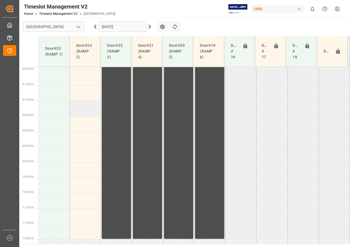
scroll to position [166, 0]
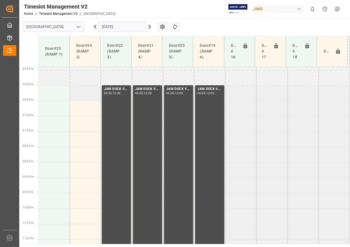
click at [88, 95] on td at bounding box center [85, 92] width 31 height 15
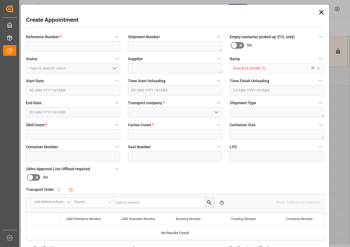
type input "[DATE] 06:00"
type input "[DATE] 06:30"
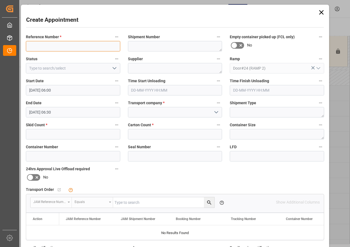
click at [56, 46] on input at bounding box center [73, 46] width 94 height 10
paste input "JAM CONTAINER RESERVED"
type input "JAM CONTAINER RESERVED"
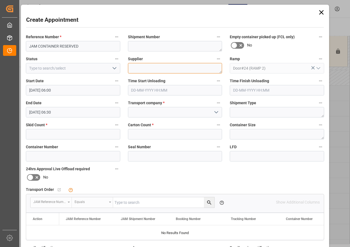
click at [142, 65] on textarea at bounding box center [175, 68] width 94 height 10
paste textarea "JAM CONTAINER RESERVED"
type textarea "JAM CONTAINER RESERVED"
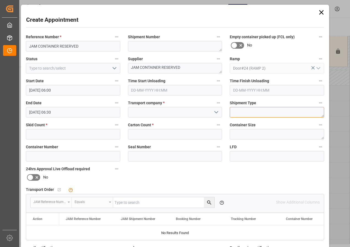
click at [241, 109] on textarea at bounding box center [277, 112] width 94 height 10
type textarea "FCL"
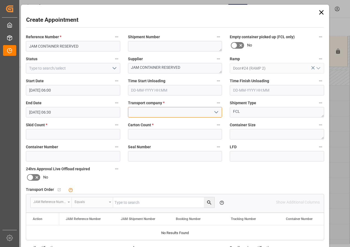
click at [160, 113] on input at bounding box center [175, 112] width 94 height 10
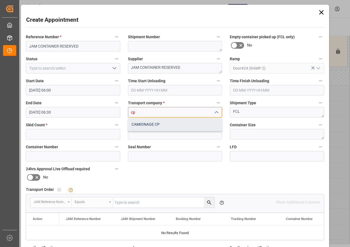
click at [142, 122] on div "CAMIONAGE CP" at bounding box center [175, 124] width 94 height 12
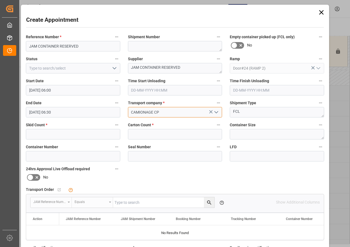
type input "CAMIONAGE CP"
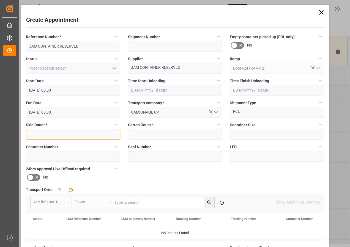
click at [76, 134] on input "text" at bounding box center [73, 134] width 94 height 10
type input "0"
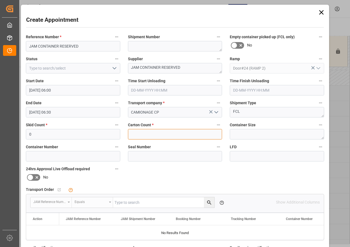
click at [139, 134] on input "text" at bounding box center [175, 134] width 94 height 10
type input "0"
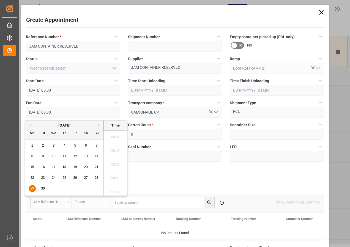
click at [43, 110] on input "[DATE] 06:30" at bounding box center [73, 112] width 94 height 10
drag, startPoint x: 31, startPoint y: 187, endPoint x: 88, endPoint y: 177, distance: 58.1
click at [31, 188] on span "29" at bounding box center [32, 189] width 4 height 4
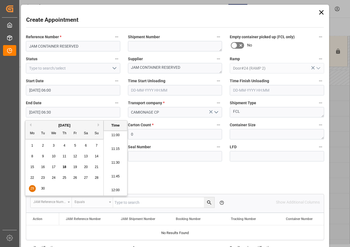
click at [115, 188] on li "12:00" at bounding box center [115, 191] width 23 height 14
type input "[DATE] 12:00"
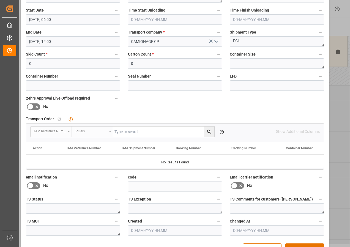
scroll to position [87, 0]
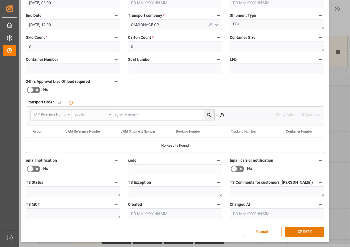
click at [300, 231] on button "CREATE" at bounding box center [304, 232] width 39 height 10
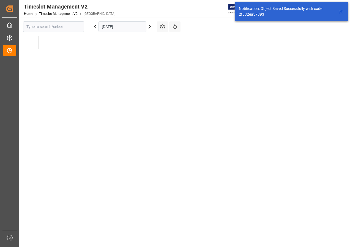
type input "[GEOGRAPHIC_DATA]"
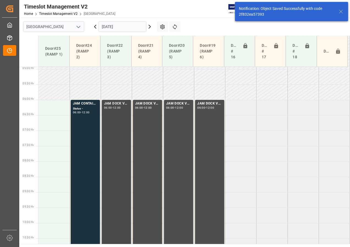
scroll to position [162, 0]
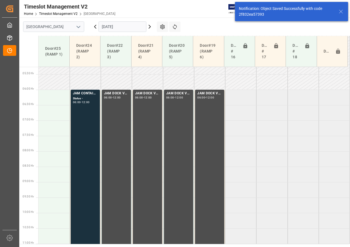
click at [117, 28] on input "[DATE]" at bounding box center [122, 26] width 48 height 10
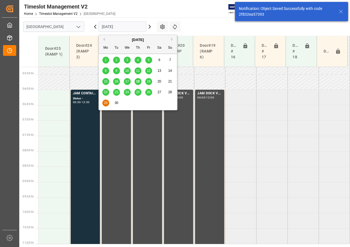
click at [117, 102] on span "30" at bounding box center [116, 103] width 4 height 4
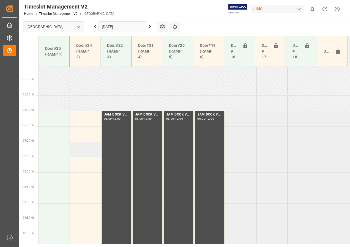
scroll to position [168, 0]
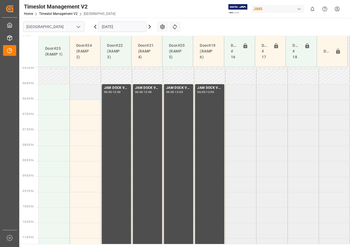
click at [87, 96] on td at bounding box center [85, 91] width 31 height 15
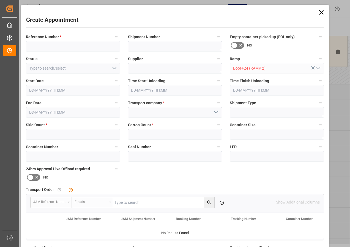
type input "[DATE] 06:00"
type input "[DATE] 06:30"
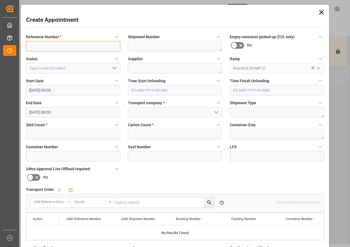
click at [58, 45] on input at bounding box center [73, 46] width 94 height 10
paste input "JAM CONTAINER RESERVED"
type input "JAM CONTAINER RESERVED"
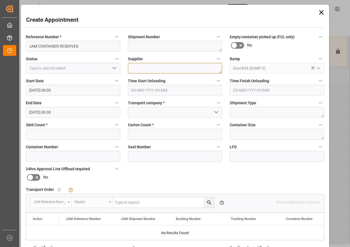
click at [136, 67] on textarea at bounding box center [175, 68] width 94 height 10
paste textarea "JAM CONTAINER RESERVED"
type textarea "JAM CONTAINER RESERVED"
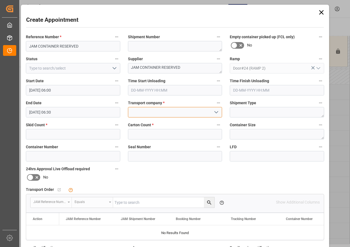
click at [154, 113] on input at bounding box center [175, 112] width 94 height 10
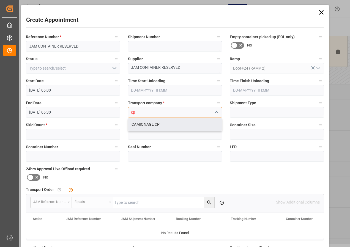
type input "cp"
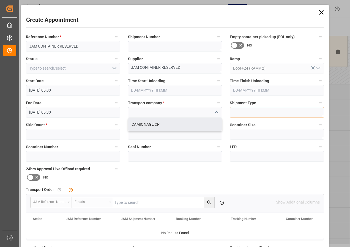
click at [245, 113] on textarea at bounding box center [277, 112] width 94 height 10
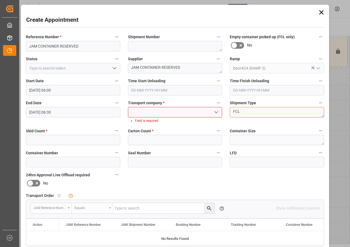
type textarea "FCL"
click at [151, 114] on input at bounding box center [175, 112] width 94 height 10
click at [206, 113] on input at bounding box center [175, 112] width 94 height 10
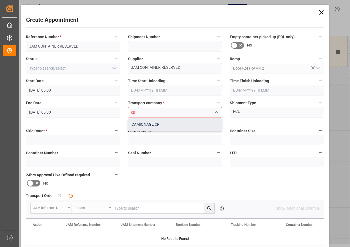
click at [155, 122] on div "CAMIONAGE CP" at bounding box center [175, 124] width 94 height 12
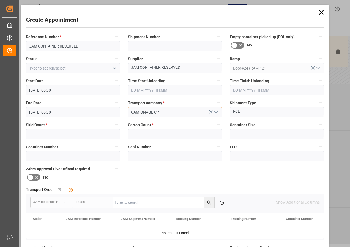
type input "CAMIONAGE CP"
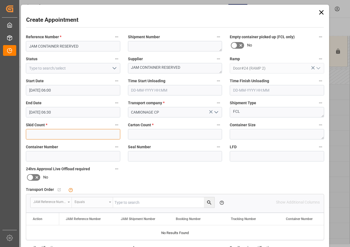
click at [94, 137] on input "text" at bounding box center [73, 134] width 94 height 10
type input "0"
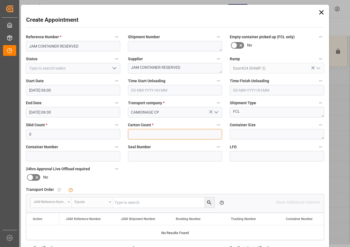
click at [152, 136] on input "text" at bounding box center [175, 134] width 94 height 10
type input "0"
click at [40, 112] on input "[DATE] 06:30" at bounding box center [73, 112] width 94 height 10
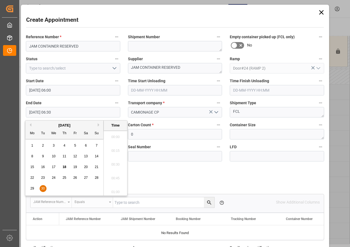
scroll to position [332, 0]
click at [42, 187] on span "30" at bounding box center [43, 189] width 4 height 4
click at [118, 162] on li "12:00" at bounding box center [115, 163] width 23 height 14
type input "[DATE] 12:00"
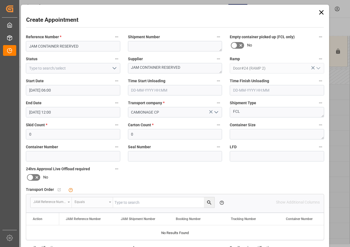
scroll to position [83, 0]
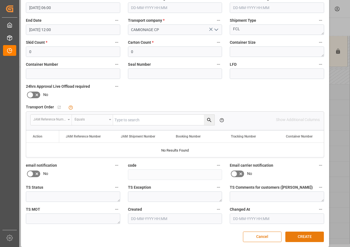
click at [302, 235] on button "CREATE" at bounding box center [304, 237] width 39 height 10
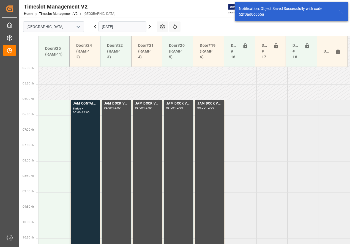
scroll to position [162, 0]
